Goal: Transaction & Acquisition: Purchase product/service

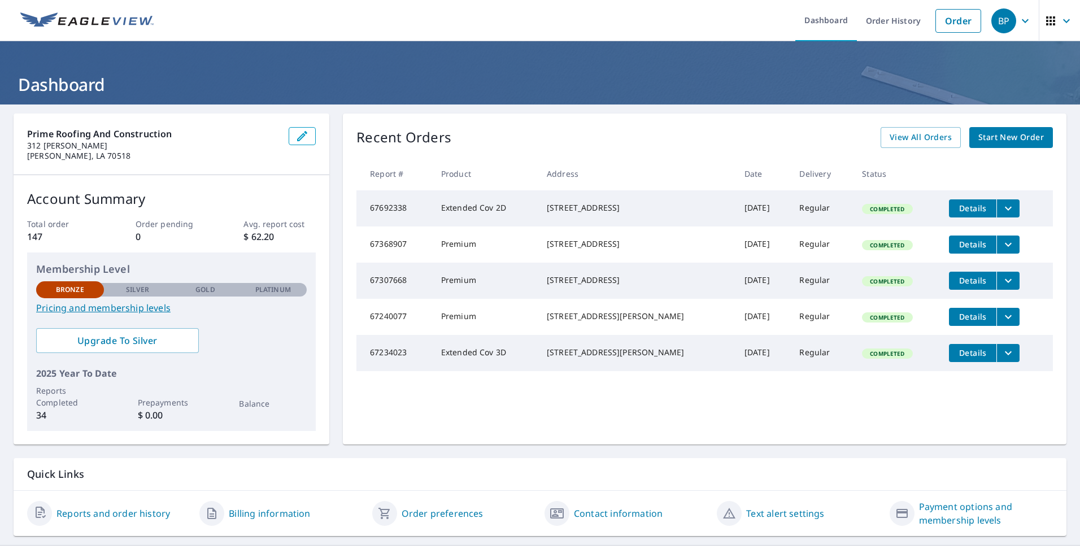
click at [1016, 138] on span "Start New Order" at bounding box center [1011, 137] width 66 height 14
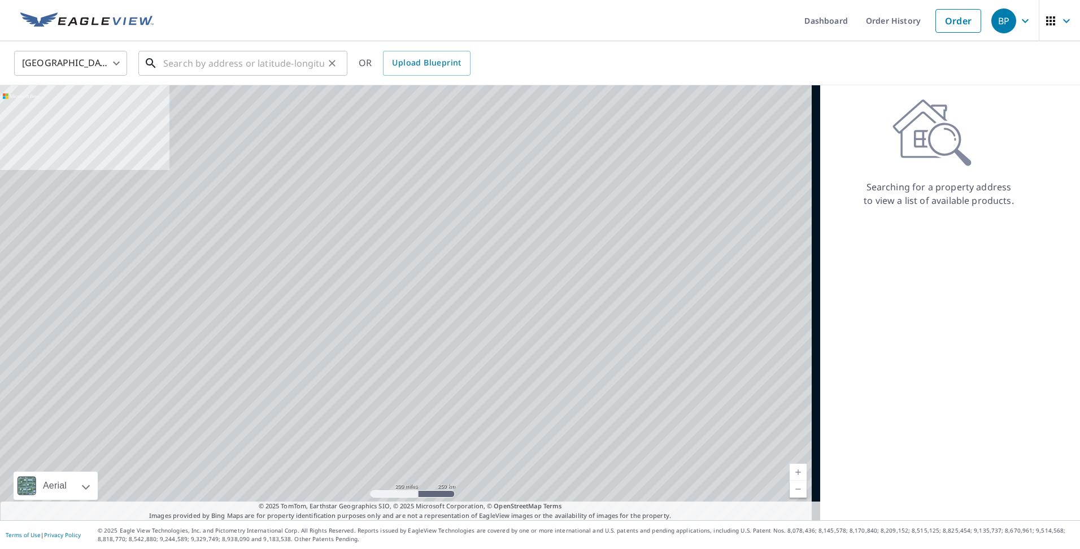
click at [226, 59] on input "text" at bounding box center [243, 63] width 161 height 32
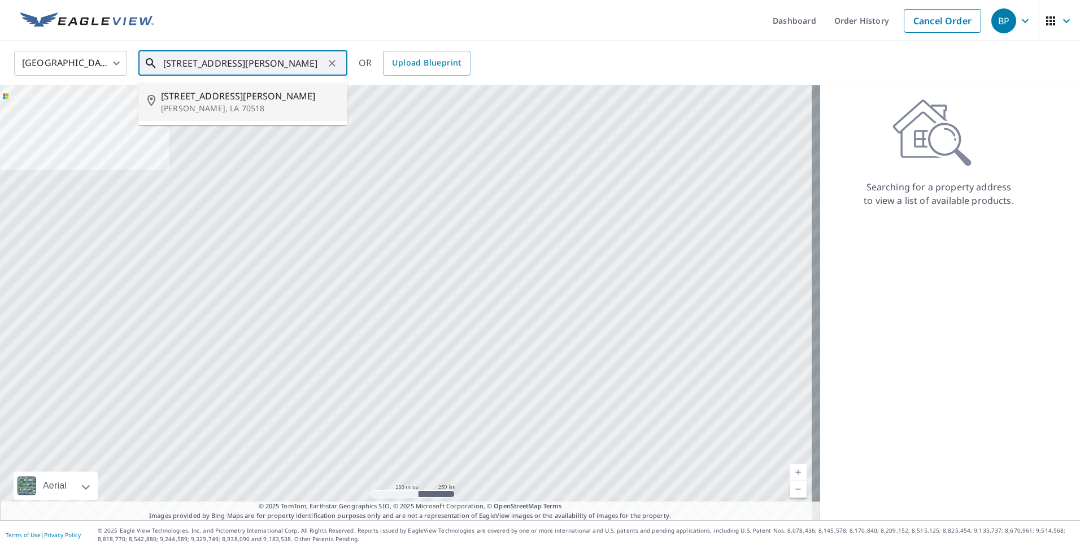
click at [201, 99] on span "[STREET_ADDRESS][PERSON_NAME]" at bounding box center [249, 96] width 177 height 14
type input "[STREET_ADDRESS][PERSON_NAME][PERSON_NAME]"
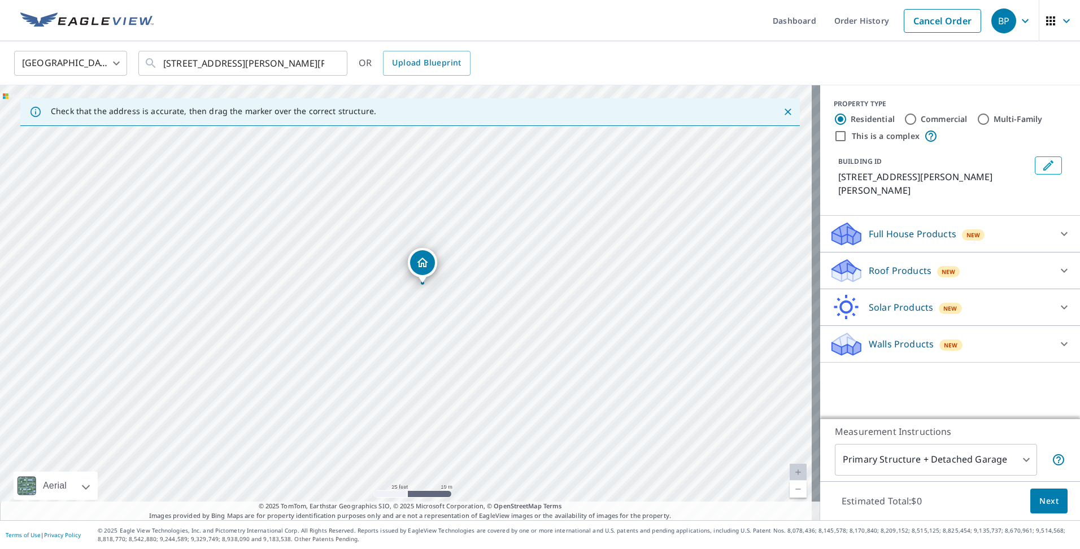
click at [899, 265] on div "Roof Products New" at bounding box center [939, 271] width 221 height 27
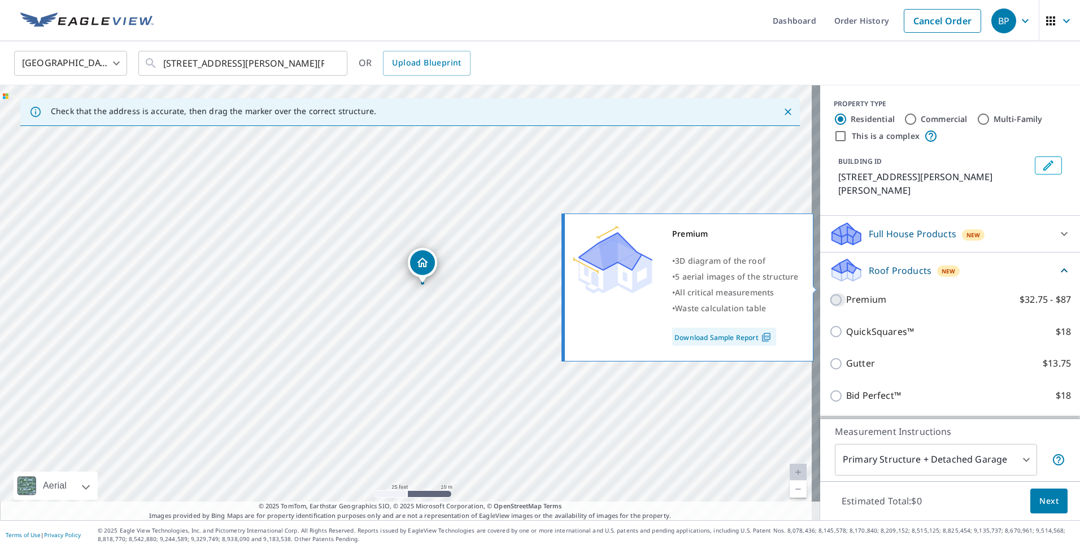
click at [829, 293] on input "Premium $32.75 - $87" at bounding box center [837, 300] width 17 height 14
checkbox input "true"
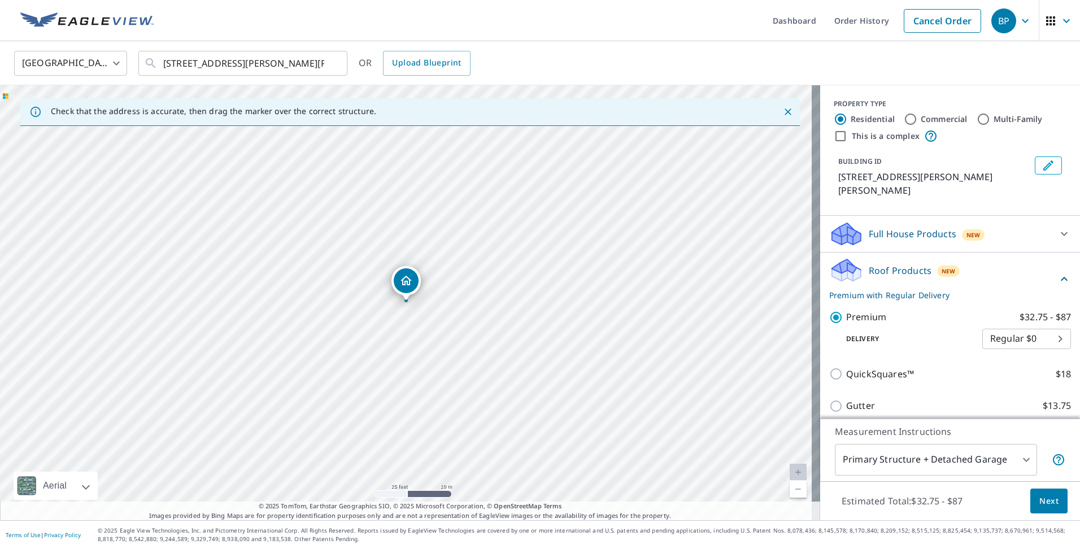
scroll to position [101, 0]
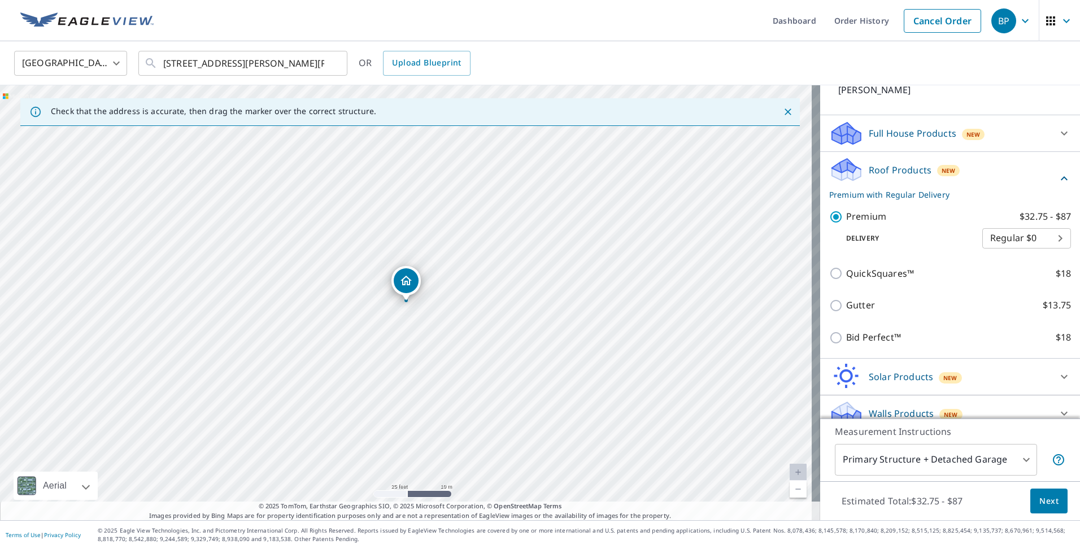
click at [1023, 452] on body "BP BP Dashboard Order History Cancel Order BP [GEOGRAPHIC_DATA] US ​ [STREET_AD…" at bounding box center [540, 274] width 1080 height 549
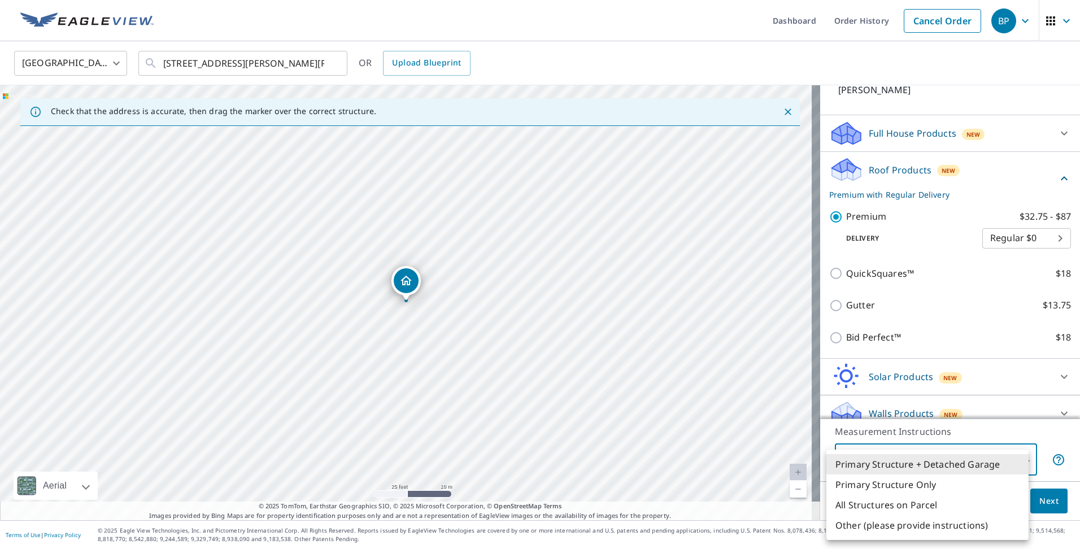
click at [939, 485] on li "Primary Structure Only" at bounding box center [927, 485] width 202 height 20
type input "2"
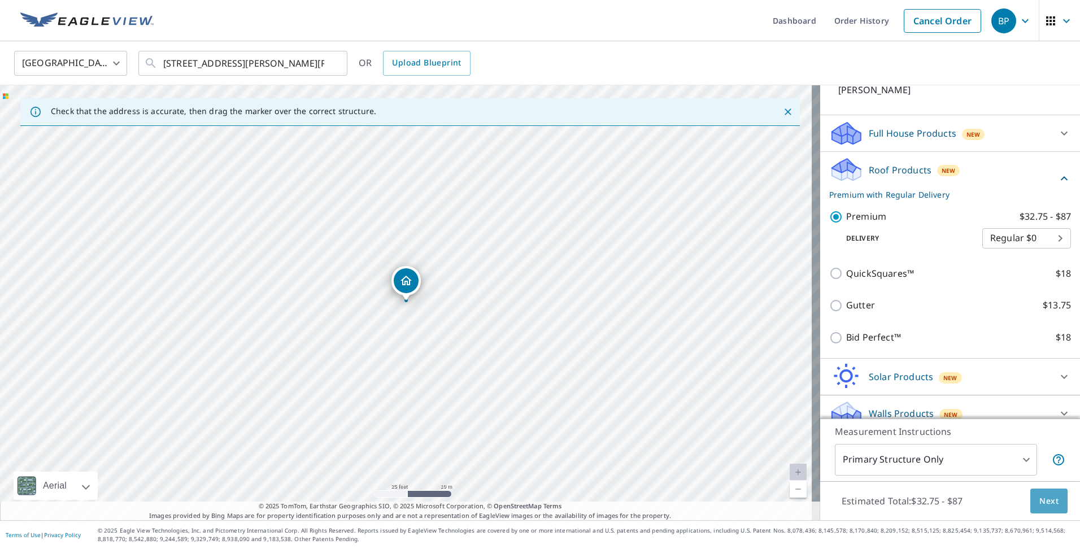
click at [1039, 500] on span "Next" at bounding box center [1048, 501] width 19 height 14
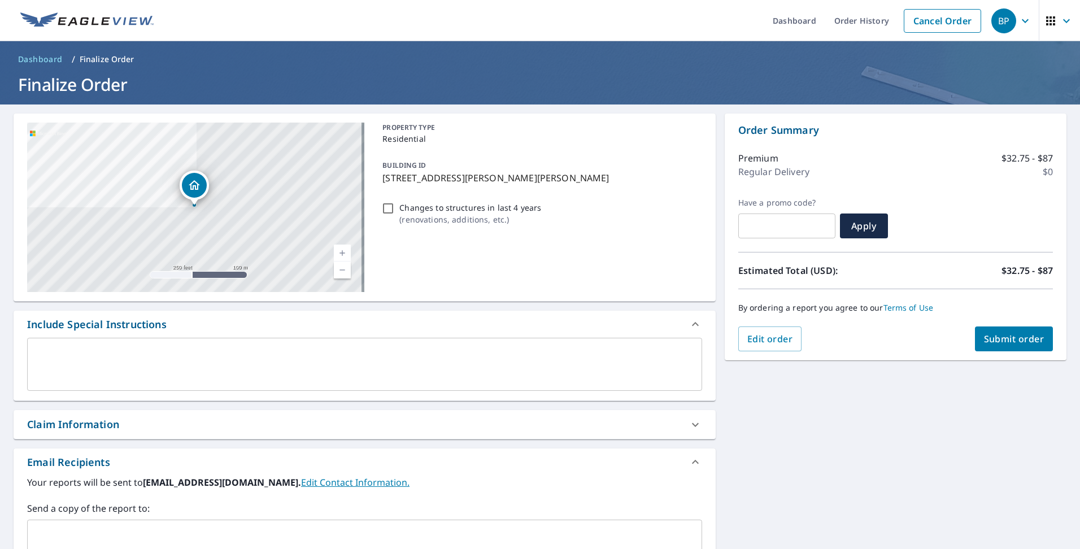
click at [997, 337] on span "Submit order" at bounding box center [1014, 339] width 60 height 12
